Goal: Register for event/course

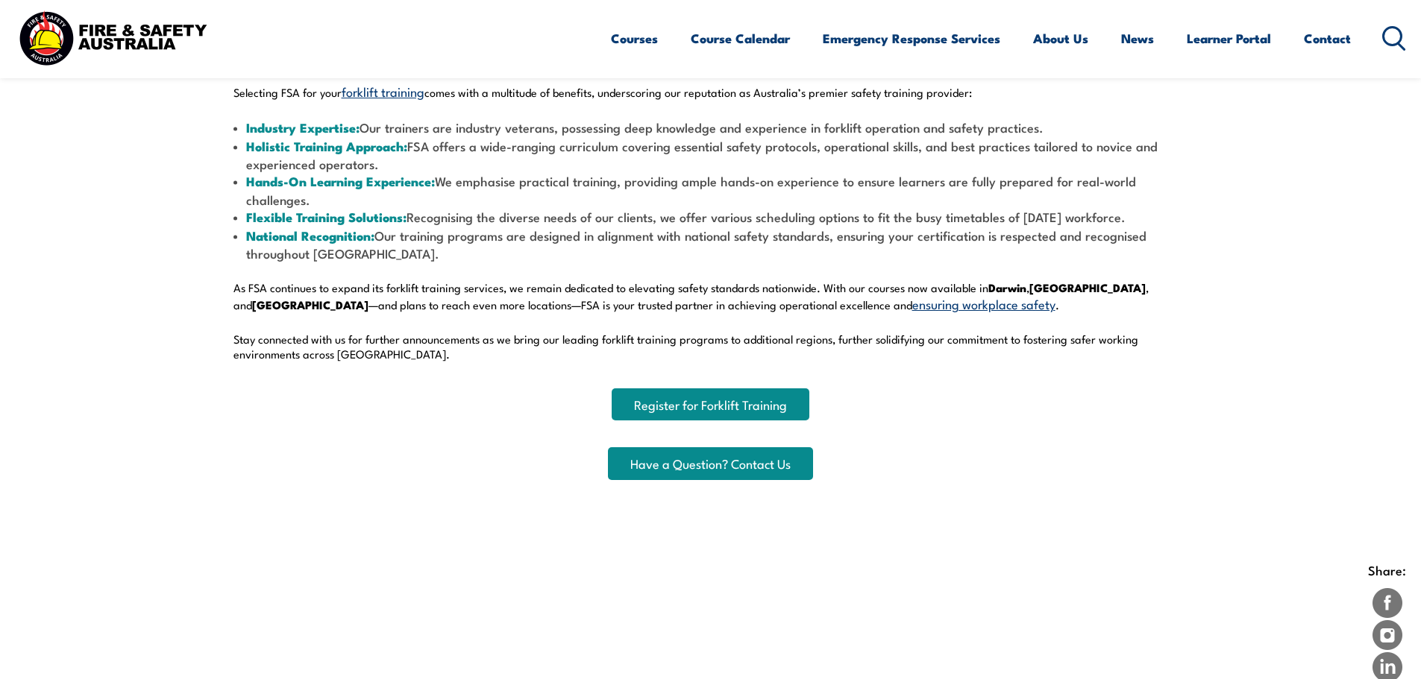
scroll to position [671, 0]
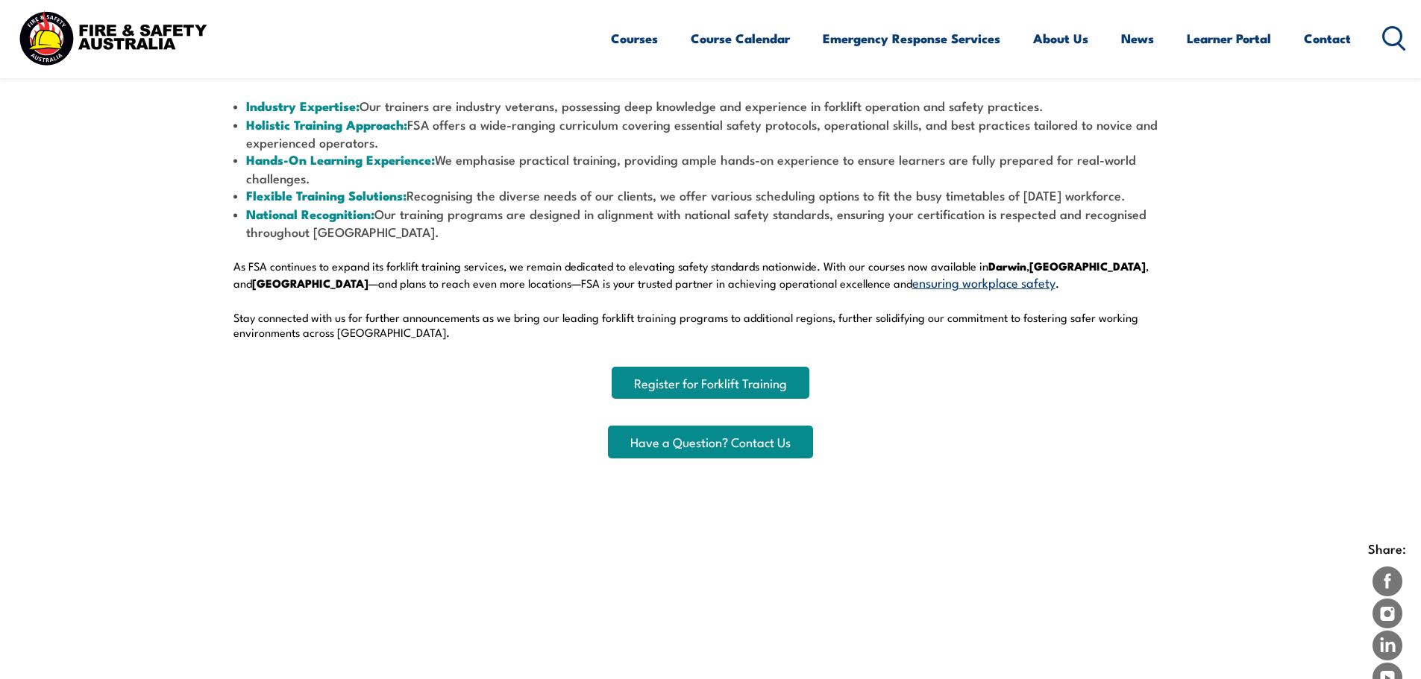
click at [740, 367] on div "Lifting Safety Standards: FSA’s Nationwide Forklift Training Expansion Fire and…" at bounding box center [710, 143] width 954 height 630
click at [746, 383] on link "Register for Forklift Training" at bounding box center [710, 383] width 198 height 32
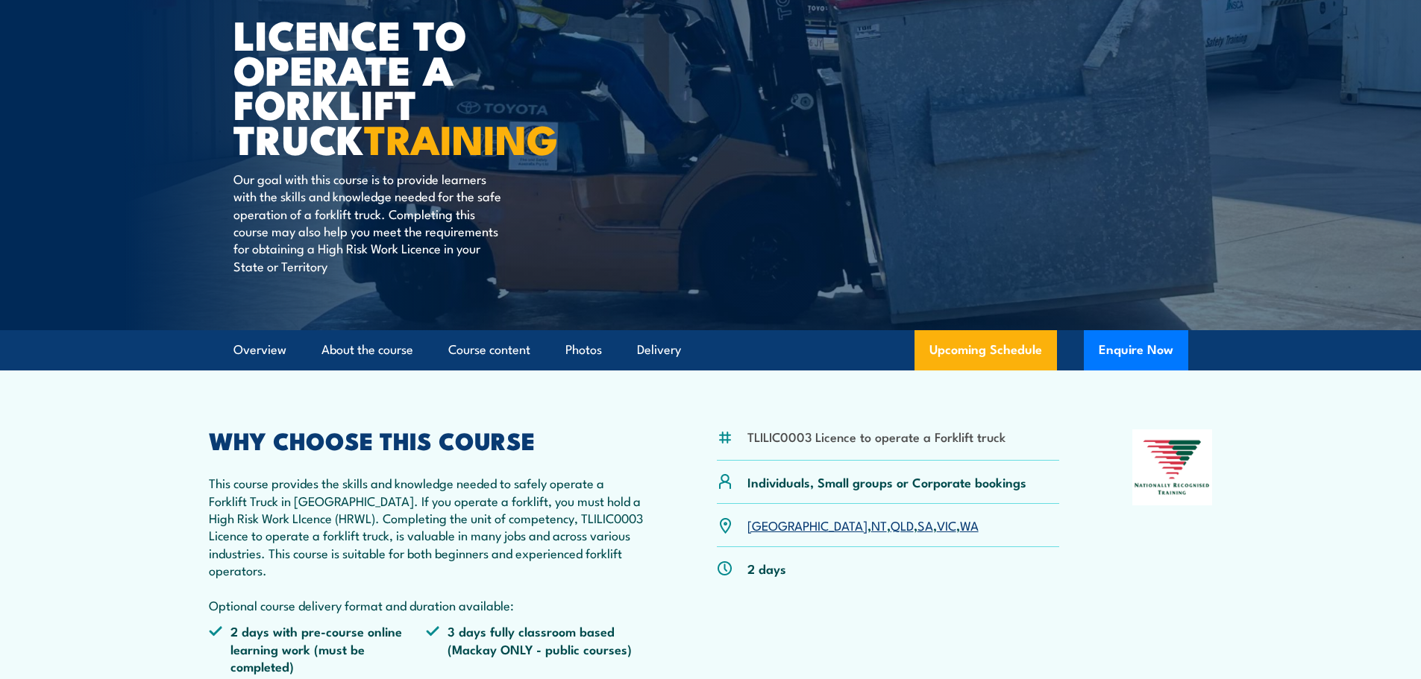
scroll to position [149, 0]
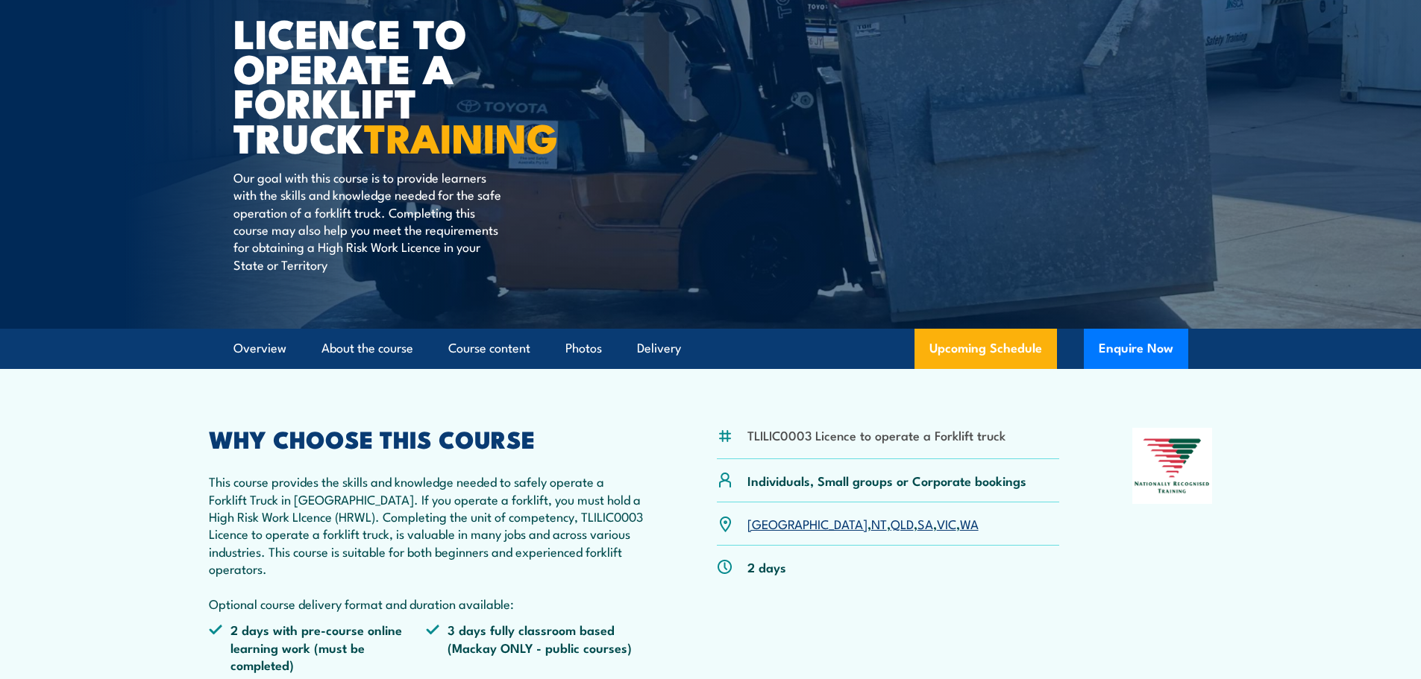
click at [871, 524] on link "NT" at bounding box center [879, 524] width 16 height 18
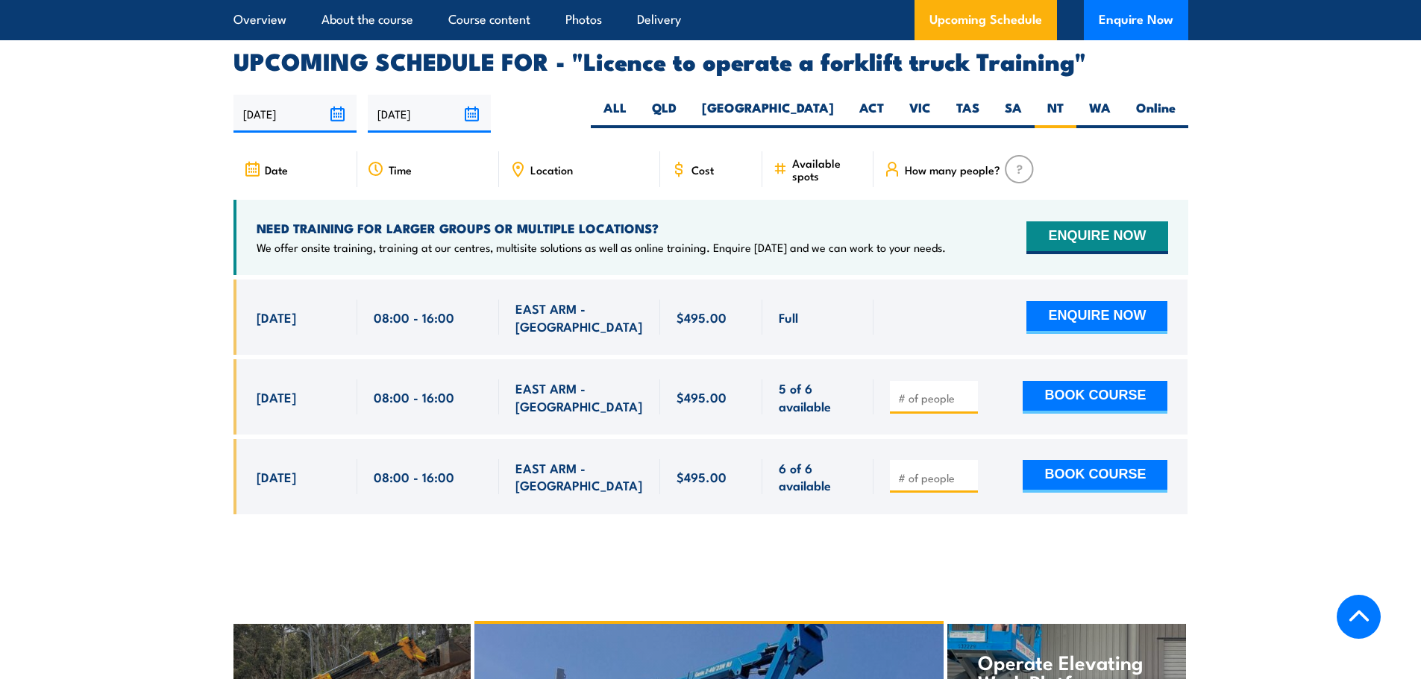
scroll to position [2496, 0]
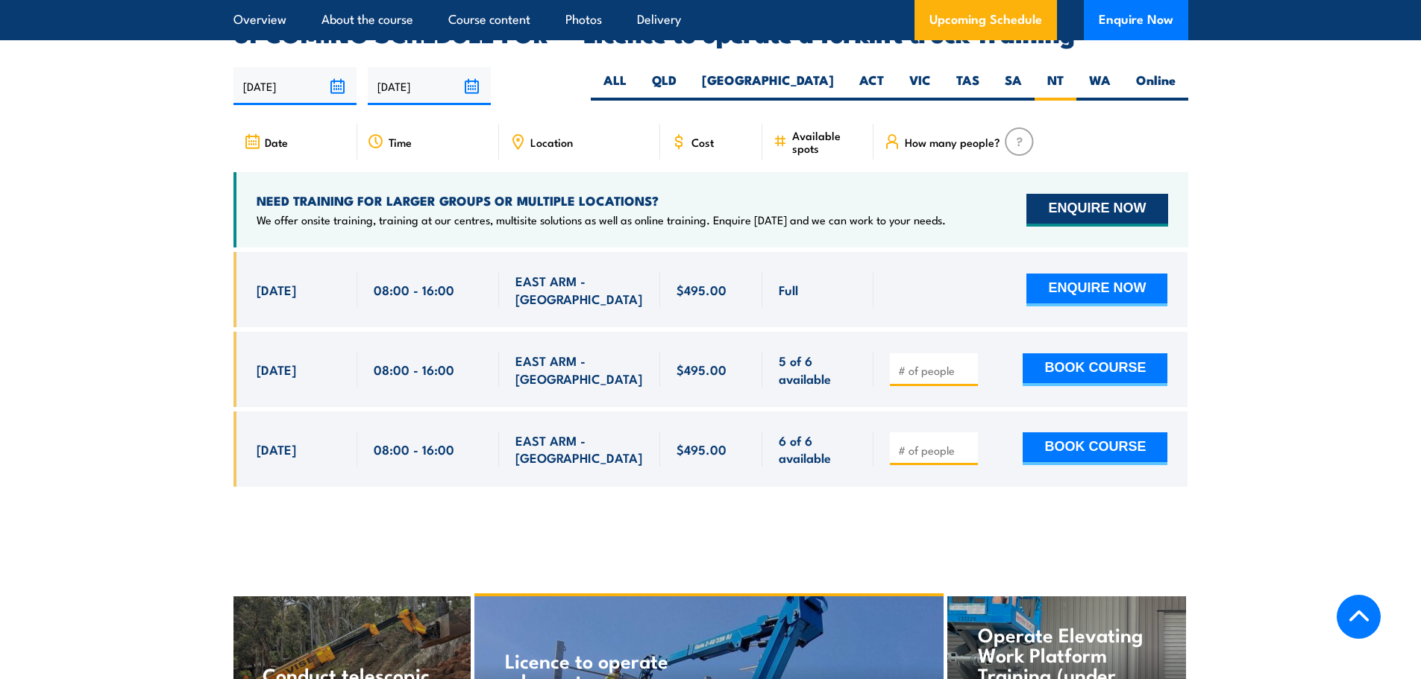
click at [1086, 194] on button "ENQUIRE NOW" at bounding box center [1096, 210] width 141 height 33
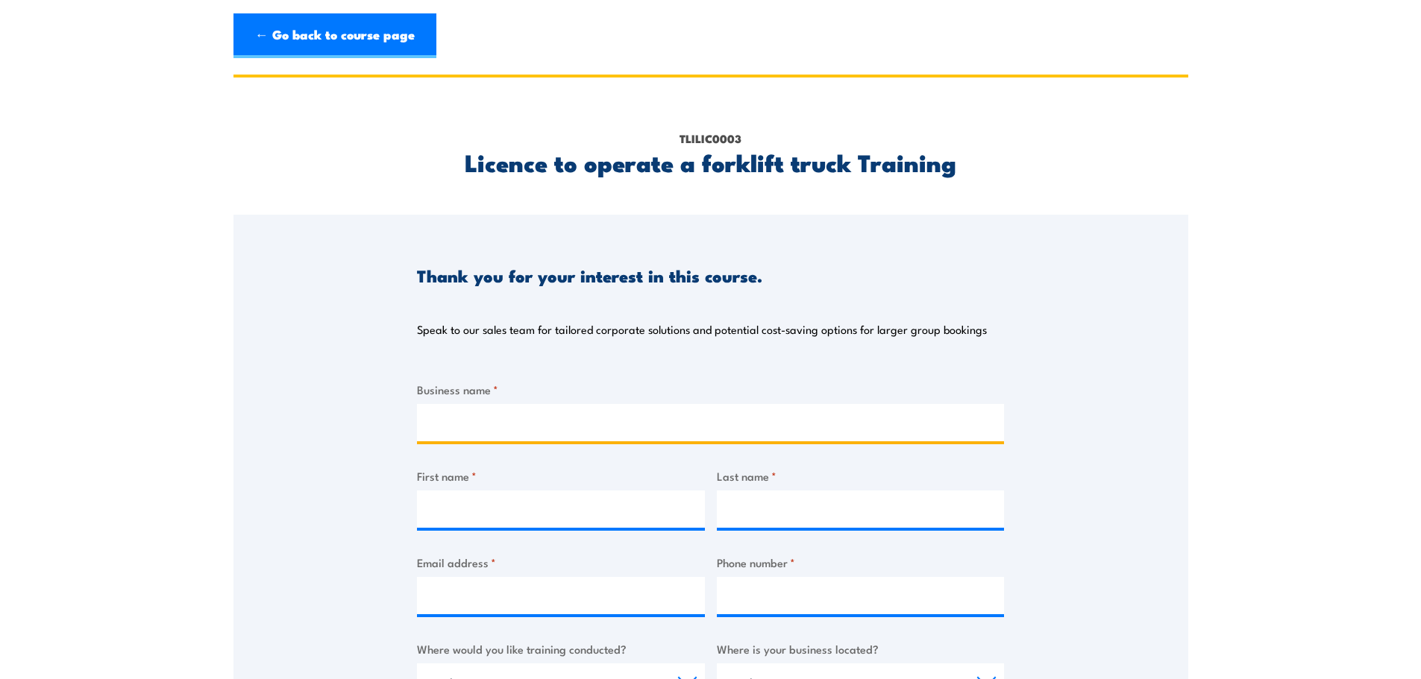
click at [524, 422] on input "Business name *" at bounding box center [710, 422] width 587 height 37
type input "HCS Constructions"
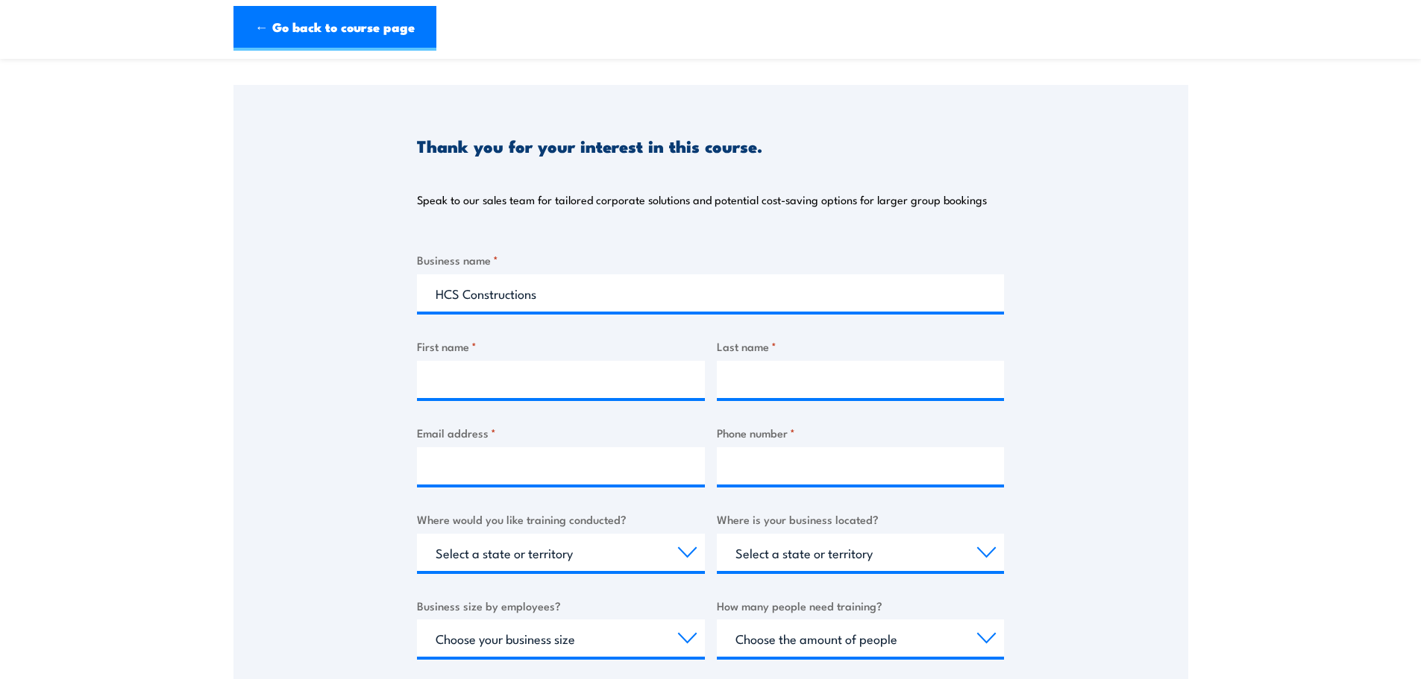
scroll to position [149, 0]
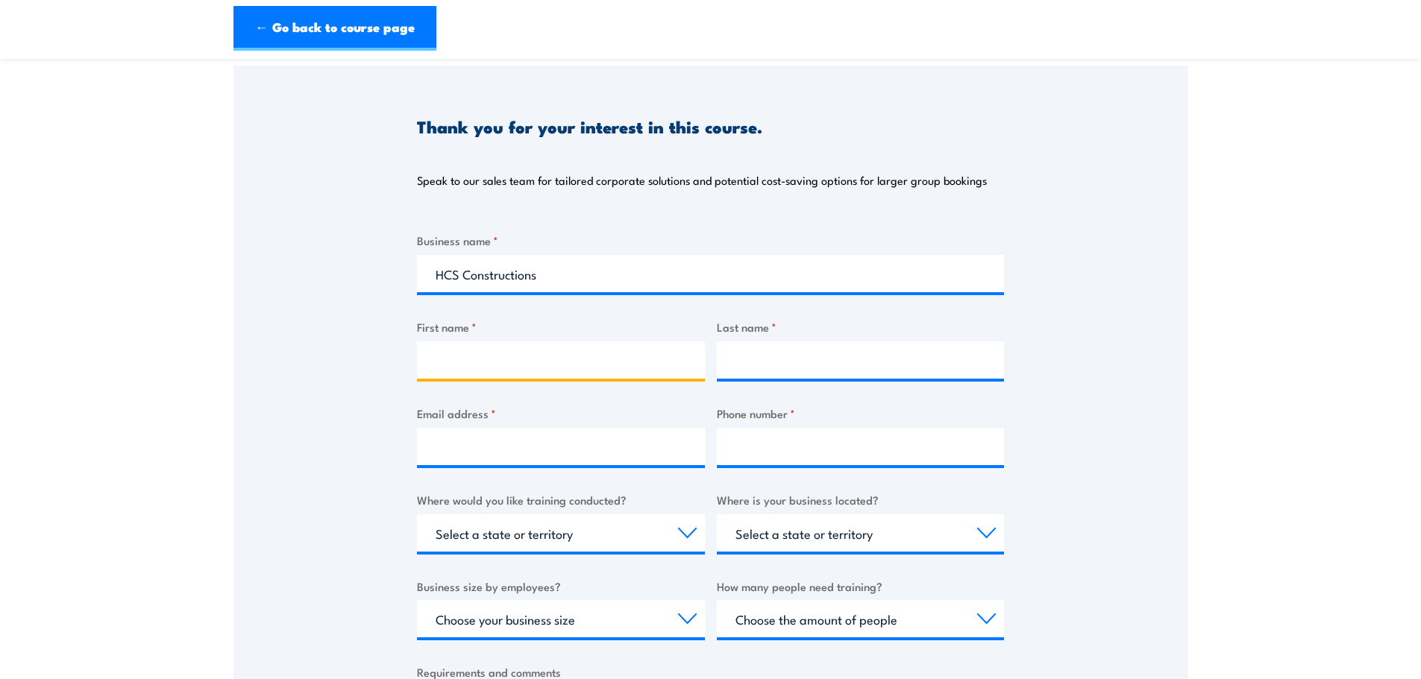
click at [479, 353] on input "First name *" at bounding box center [561, 360] width 288 height 37
type input "Doph"
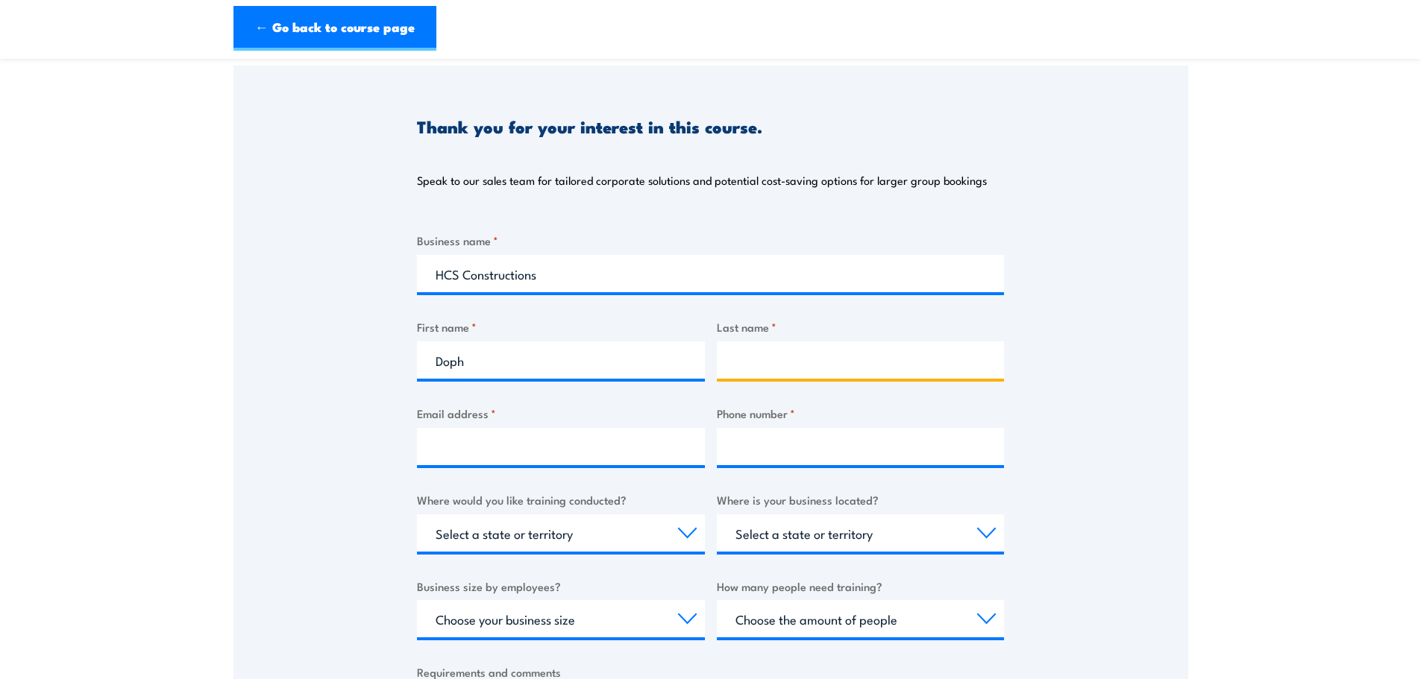
click at [805, 368] on input "Last name *" at bounding box center [861, 360] width 288 height 37
type input "[PERSON_NAME]"
click at [519, 457] on input "Email address *" at bounding box center [561, 446] width 288 height 37
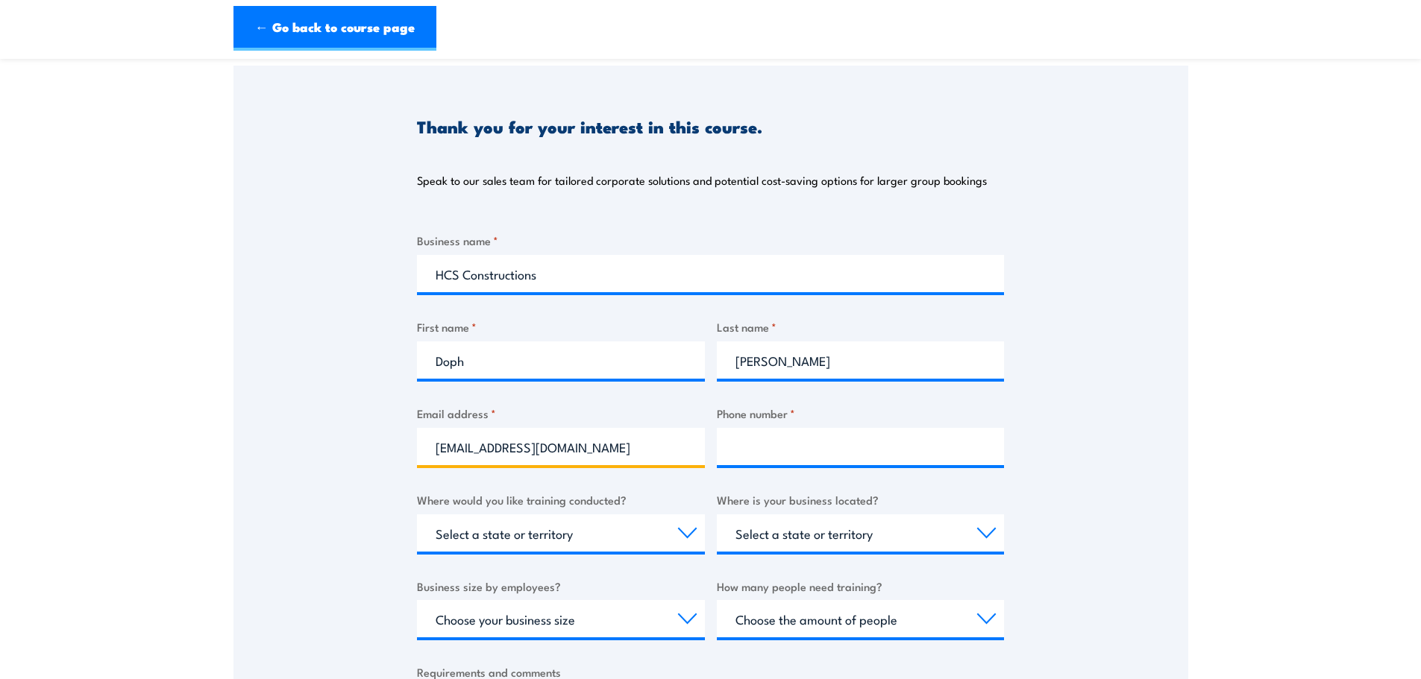
type input "[EMAIL_ADDRESS][DOMAIN_NAME]"
click at [744, 447] on input "Phone number *" at bounding box center [861, 446] width 288 height 37
type input "08 8932 9691"
click at [577, 538] on select "Select a state or territory Nationally - multiple locations [GEOGRAPHIC_DATA] […" at bounding box center [561, 533] width 288 height 37
select select "NT"
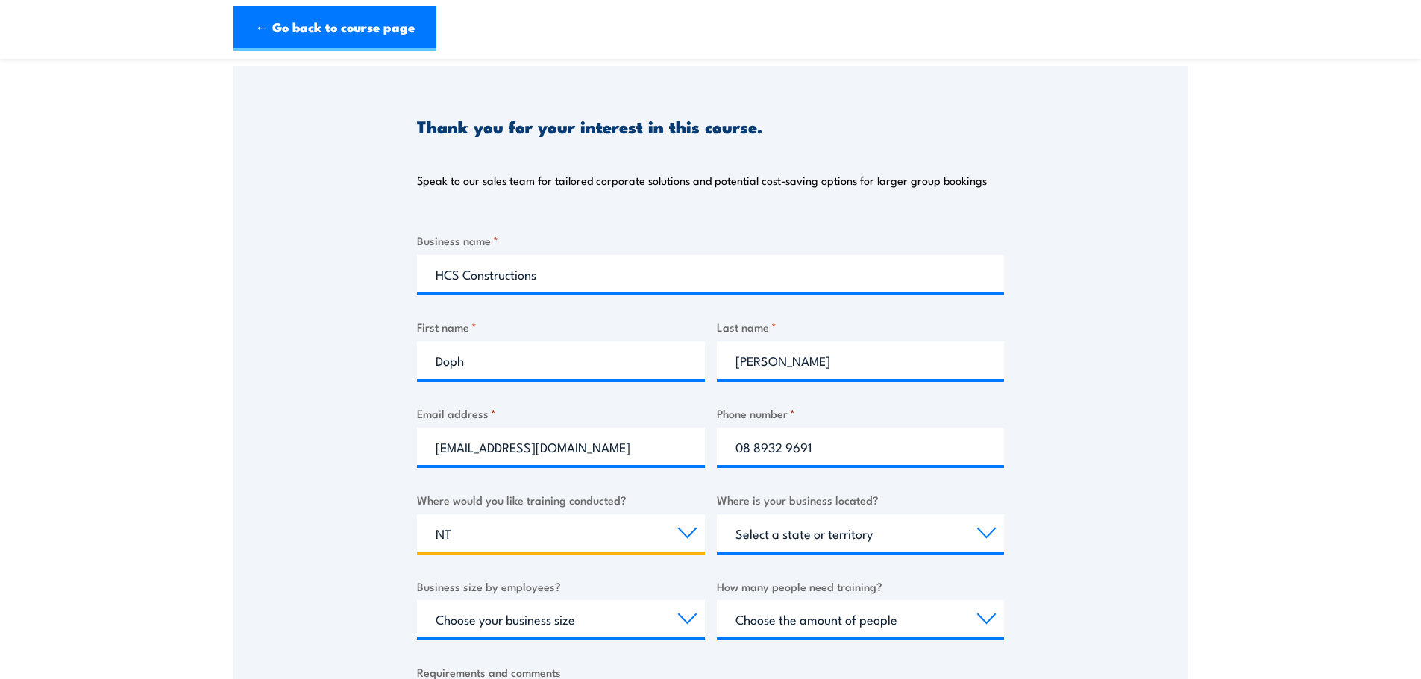
click at [417, 515] on select "Select a state or territory Nationally - multiple locations [GEOGRAPHIC_DATA] […" at bounding box center [561, 533] width 288 height 37
click at [859, 532] on select "Select a state or territory [GEOGRAPHIC_DATA] [GEOGRAPHIC_DATA] [GEOGRAPHIC_DAT…" at bounding box center [861, 533] width 288 height 37
select select "NT"
click at [717, 515] on select "Select a state or territory [GEOGRAPHIC_DATA] [GEOGRAPHIC_DATA] [GEOGRAPHIC_DAT…" at bounding box center [861, 533] width 288 height 37
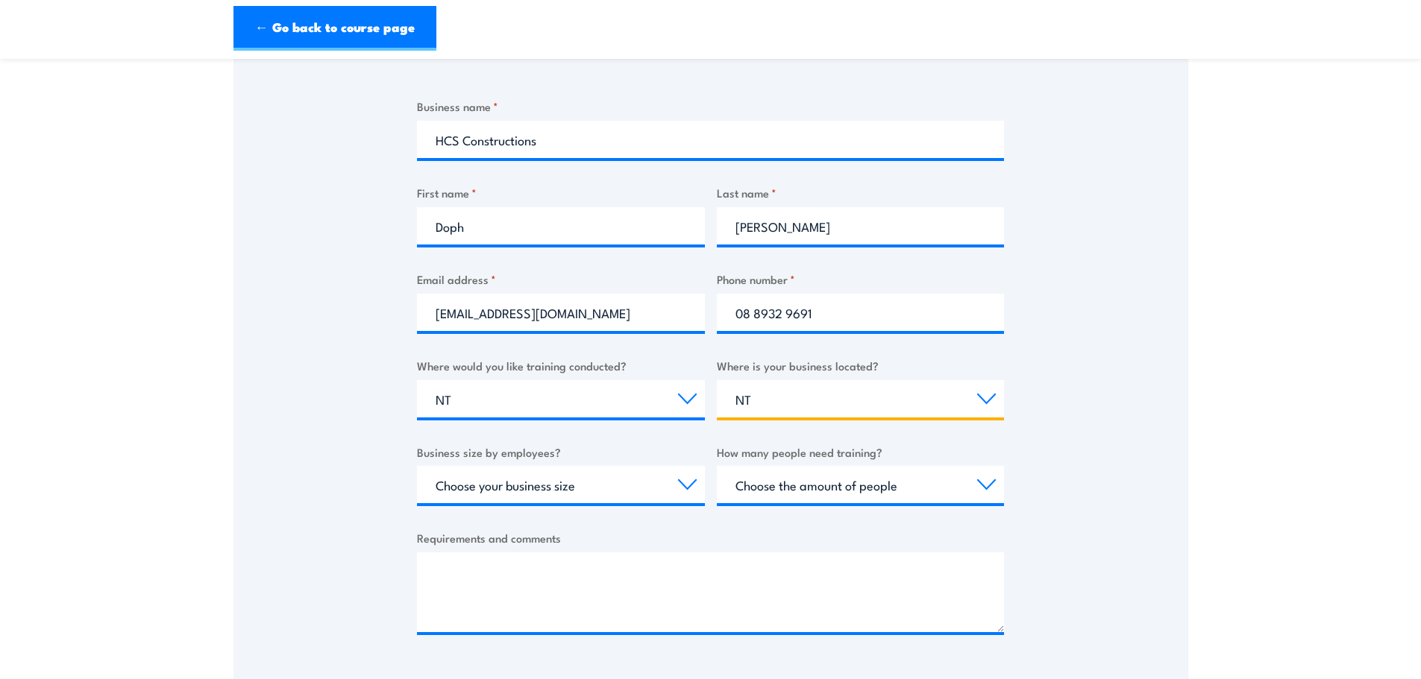
scroll to position [298, 0]
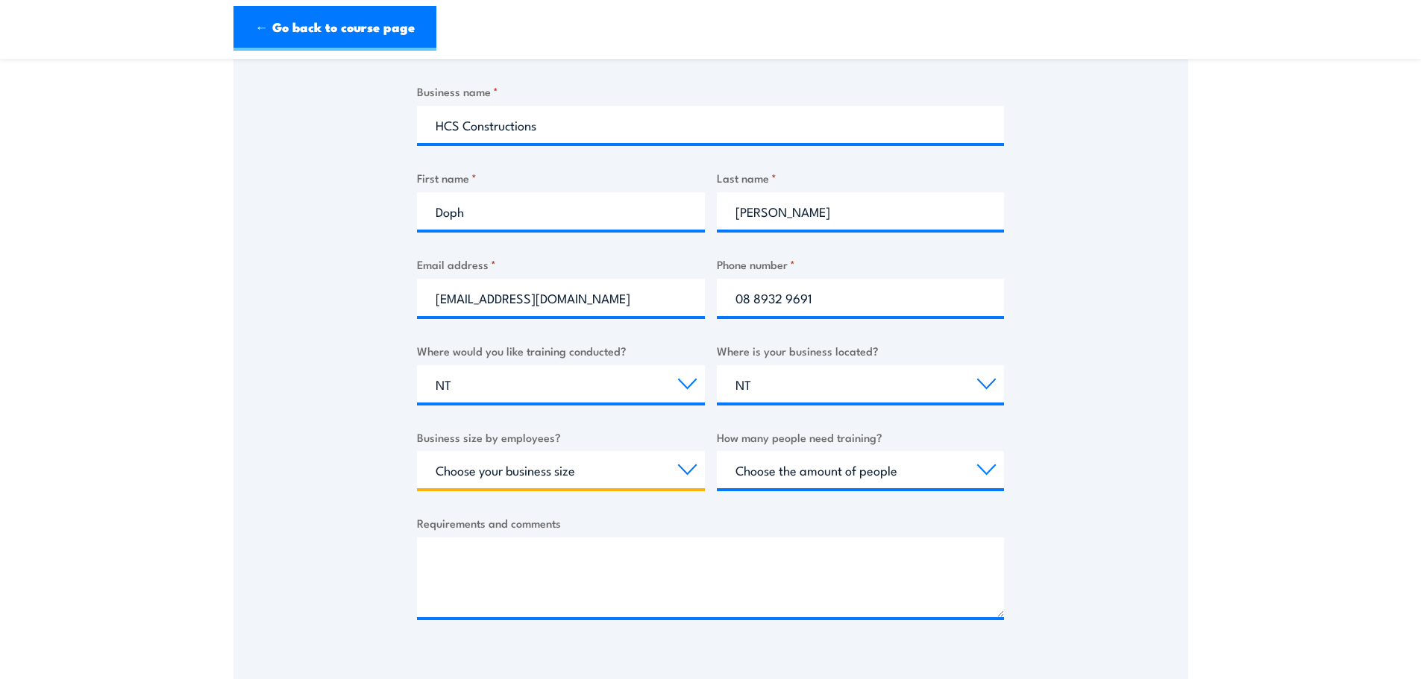
click at [590, 474] on select "Choose your business size 1 to 19 20 to 199 200+" at bounding box center [561, 469] width 288 height 37
select select "1 to 19"
click at [417, 451] on select "Choose your business size 1 to 19 20 to 199 200+" at bounding box center [561, 469] width 288 height 37
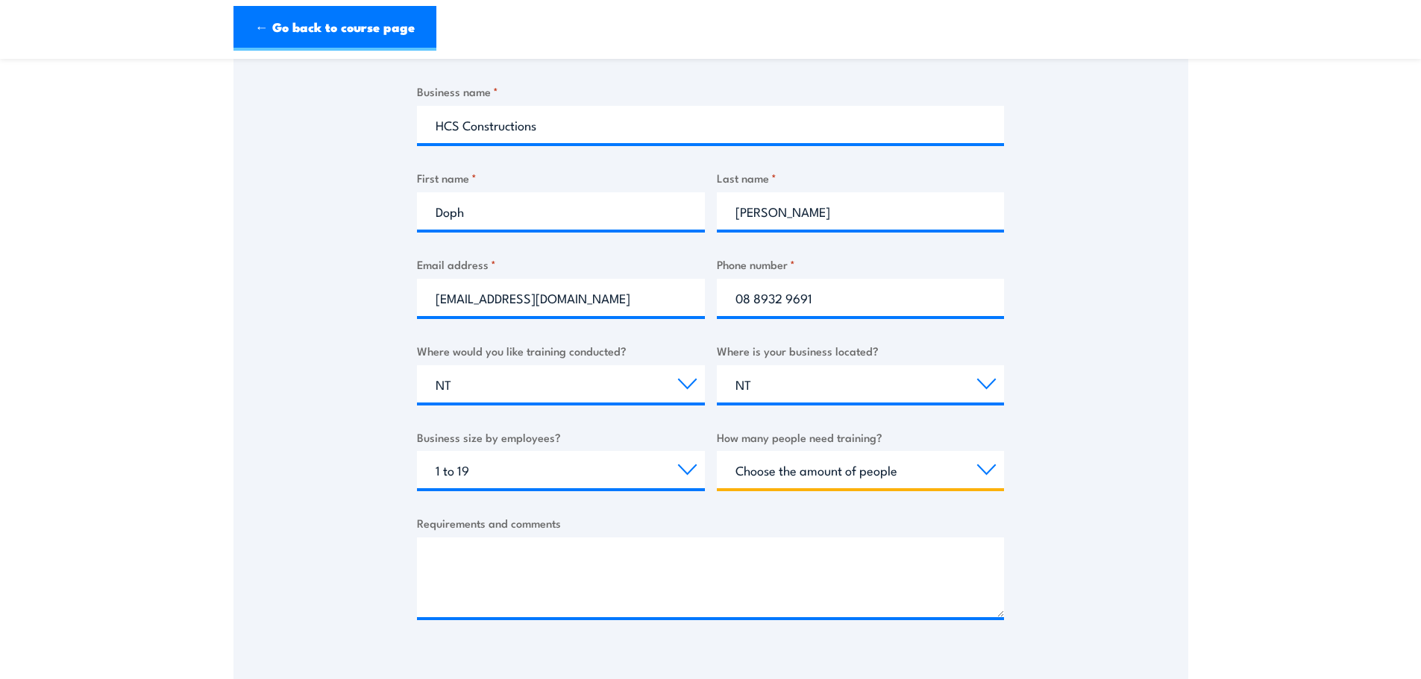
click at [854, 465] on select "Choose the amount of people 1 to 4 5 to 19 20+" at bounding box center [861, 469] width 288 height 37
select select "5 to 19"
click at [717, 451] on select "Choose the amount of people 1 to 4 5 to 19 20+" at bounding box center [861, 469] width 288 height 37
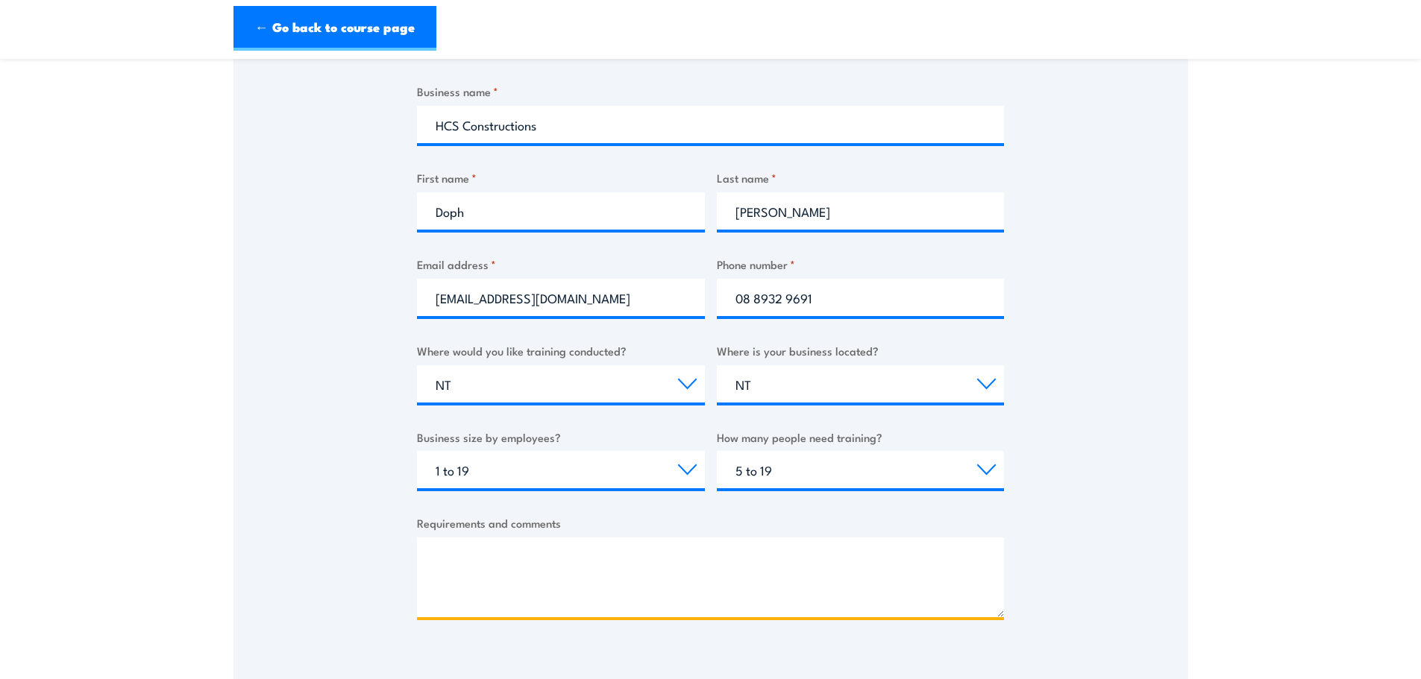
click at [546, 553] on textarea "Requirements and comments" at bounding box center [710, 578] width 587 height 80
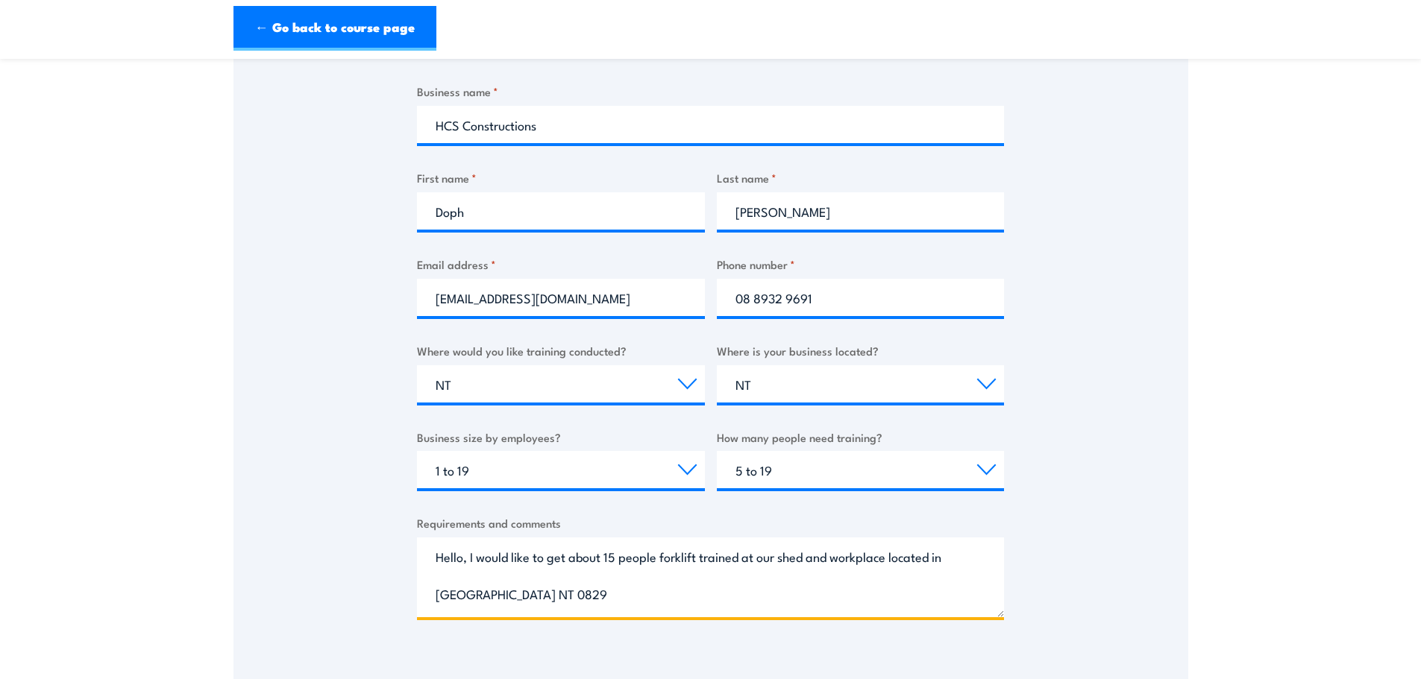
click at [943, 560] on textarea "Hello, I would like to get about 15 people forklift trained at our shed and wor…" at bounding box center [710, 578] width 587 height 80
click at [830, 561] on textarea "Hello, I would like to get about 15 people forklift trained at our shed and wor…" at bounding box center [710, 578] width 587 height 80
click at [872, 607] on textarea "Hello, I would like to get about 15 people forklift trained at our shed/workpla…" at bounding box center [710, 578] width 587 height 80
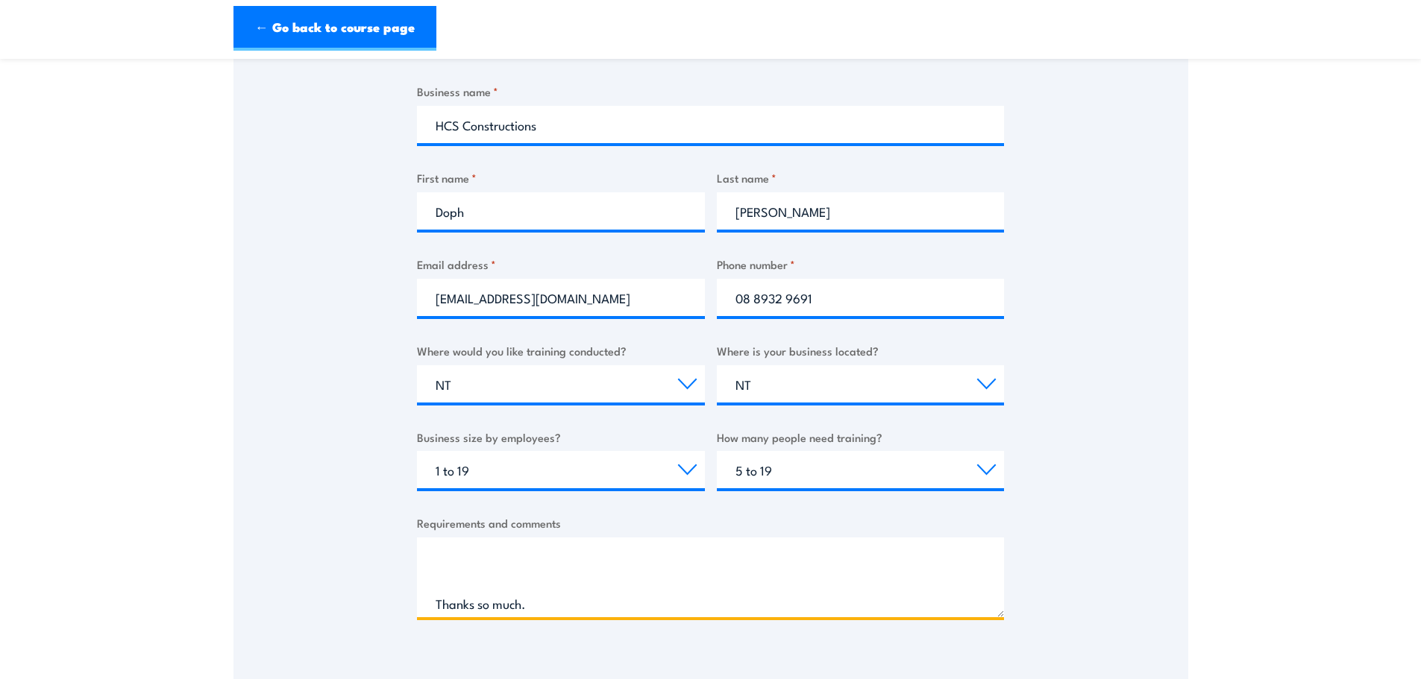
scroll to position [107, 0]
click at [550, 583] on textarea "Hello, I would like to get about 15 people forklift trained at our shed/workpla…" at bounding box center [710, 578] width 587 height 80
click at [492, 569] on textarea "Hello, I would like to get about 15 people forklift trained at our shed/workpla…" at bounding box center [710, 578] width 587 height 80
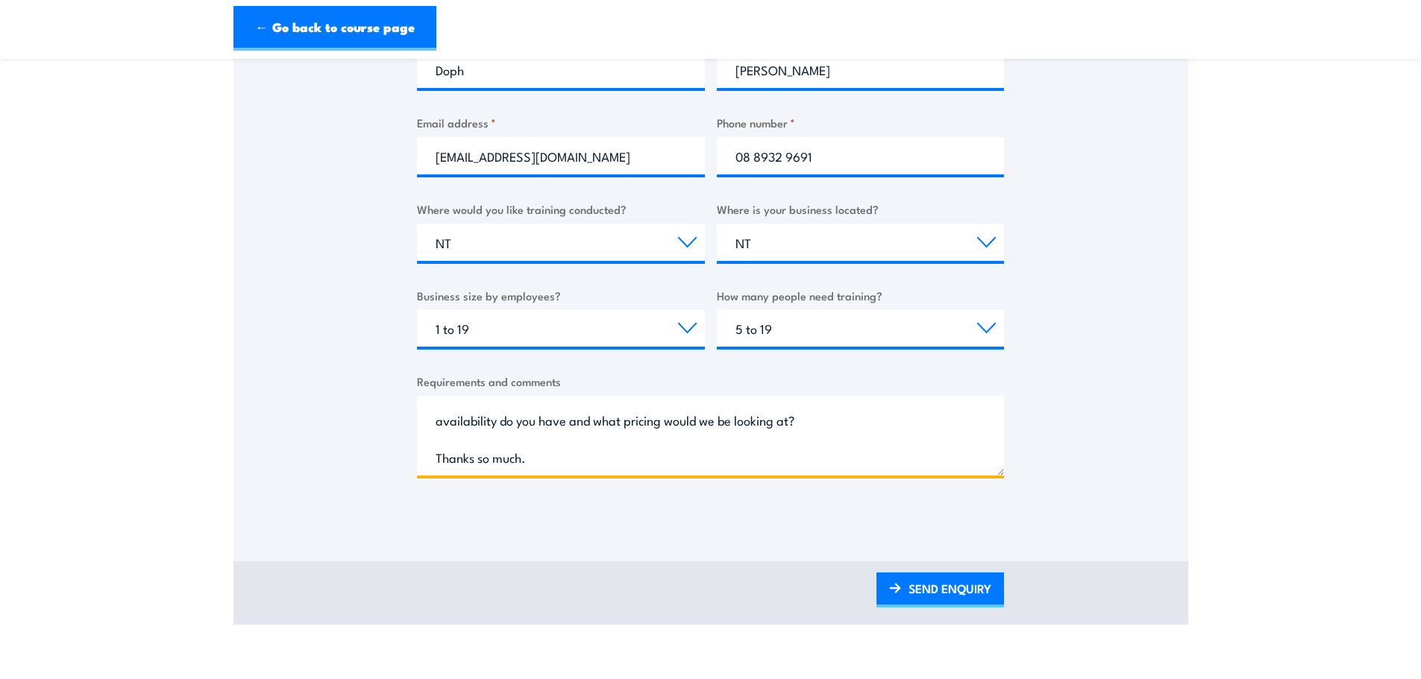
scroll to position [522, 0]
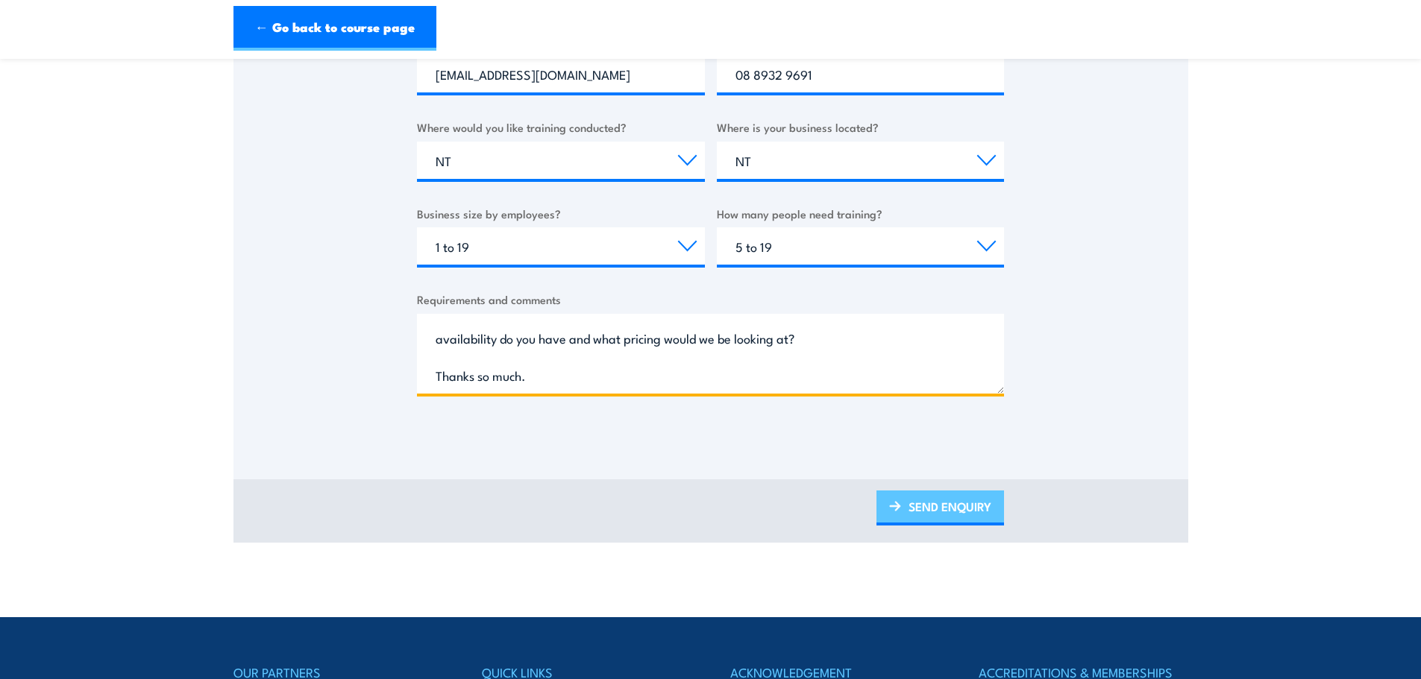
type textarea "Hello, I would like to get about 15 people forklift trained at our shed/workpla…"
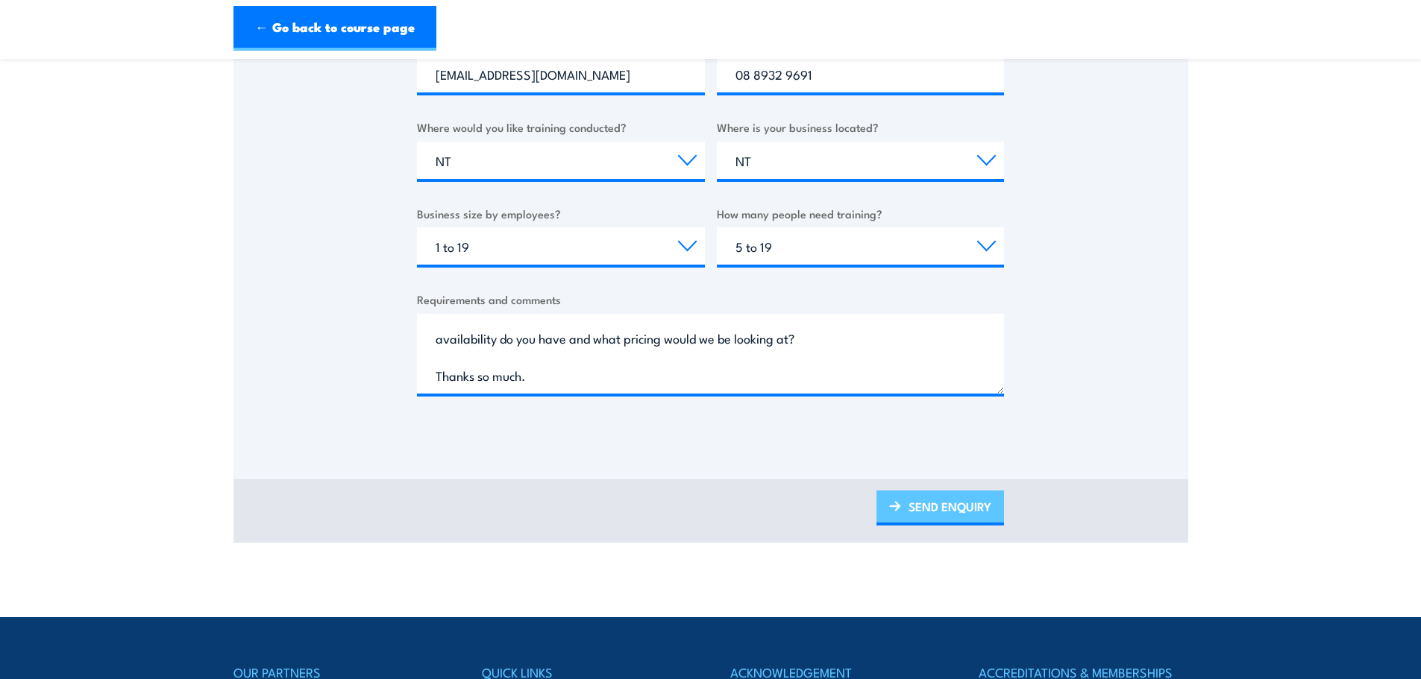
click at [963, 509] on link "SEND ENQUIRY" at bounding box center [940, 508] width 128 height 35
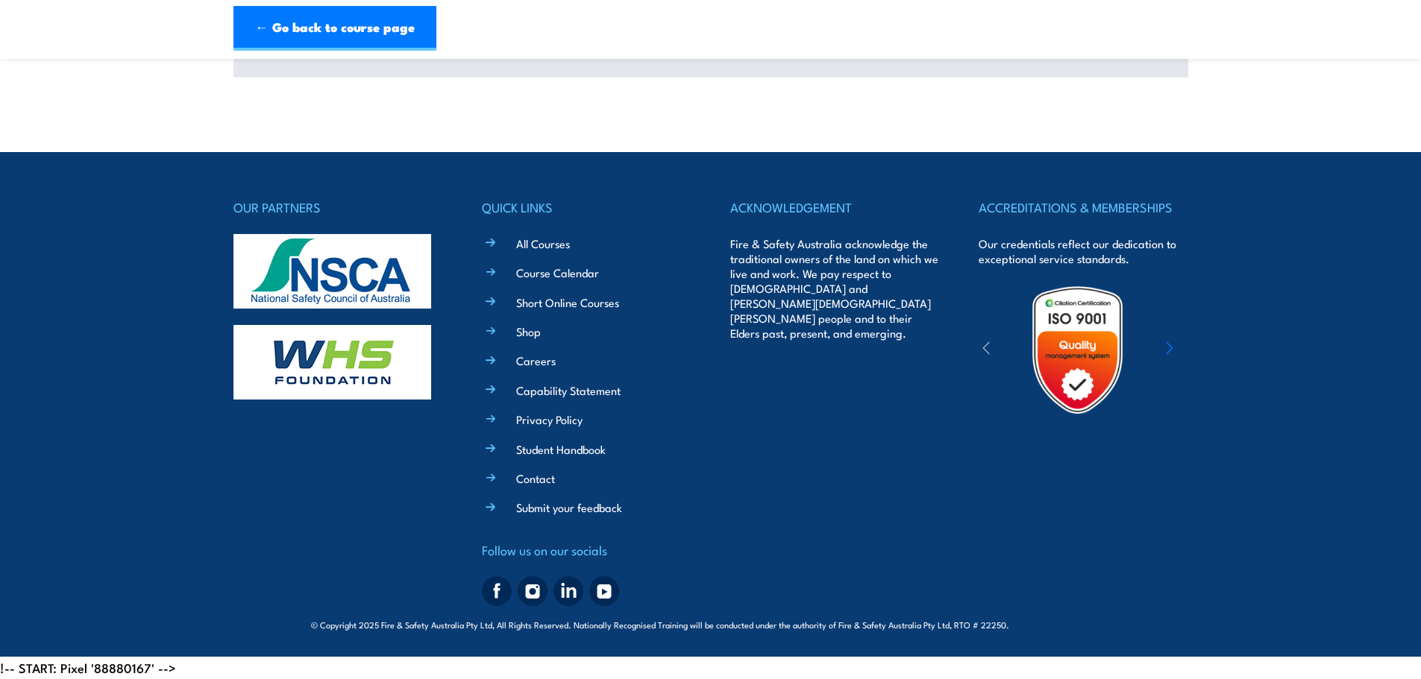
scroll to position [0, 0]
